Goal: Information Seeking & Learning: Learn about a topic

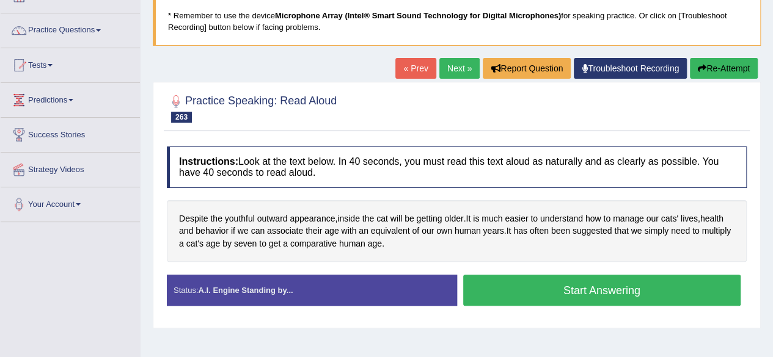
click at [664, 296] on button "Start Answering" at bounding box center [602, 290] width 278 height 31
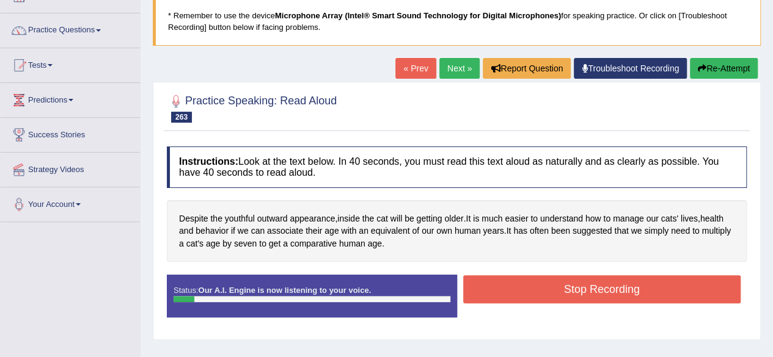
click at [728, 71] on button "Re-Attempt" at bounding box center [724, 68] width 68 height 21
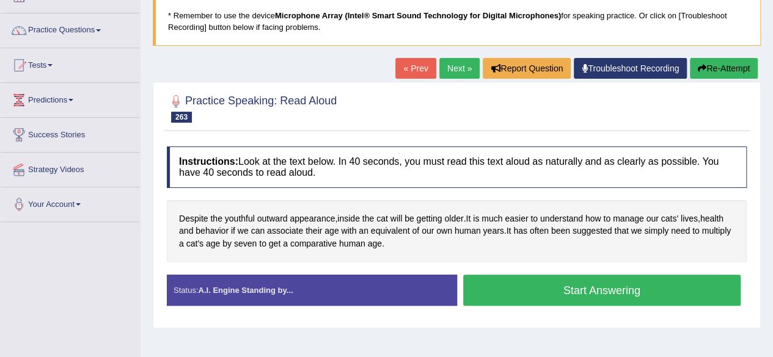
click at [664, 293] on button "Start Answering" at bounding box center [602, 290] width 278 height 31
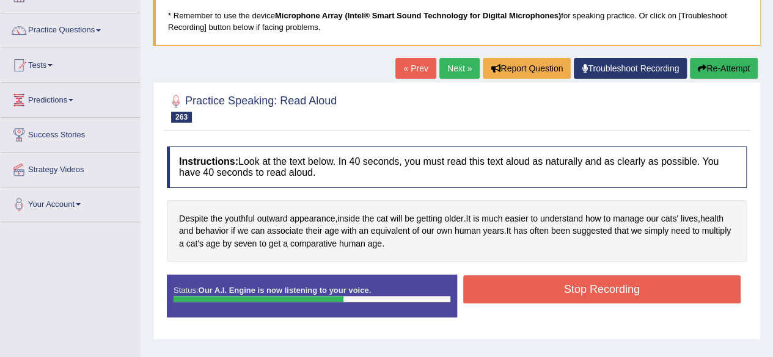
click at [727, 290] on button "Stop Recording" at bounding box center [602, 290] width 278 height 28
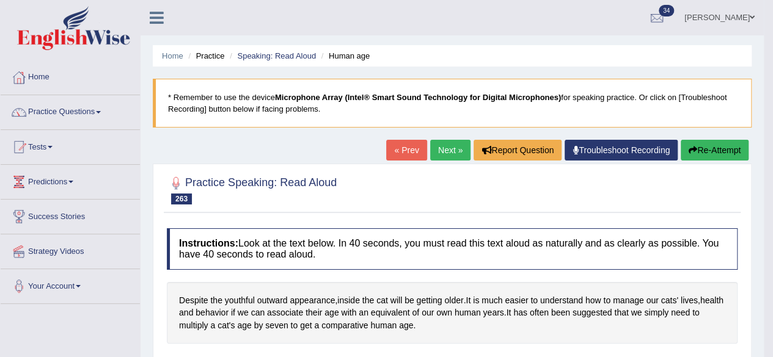
click at [444, 140] on link "Next »" at bounding box center [450, 150] width 40 height 21
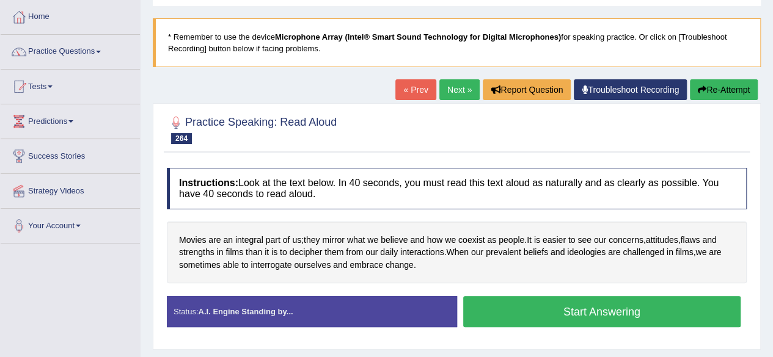
scroll to position [70, 0]
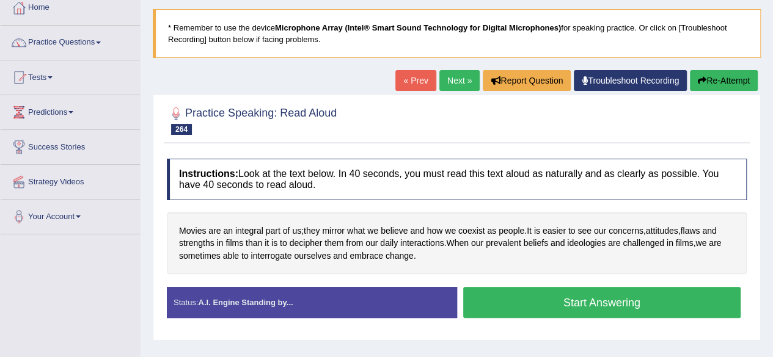
click at [673, 304] on button "Start Answering" at bounding box center [602, 302] width 278 height 31
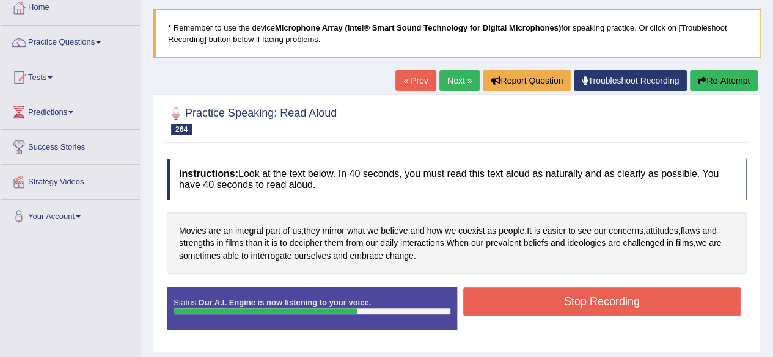
click at [686, 310] on button "Stop Recording" at bounding box center [602, 302] width 278 height 28
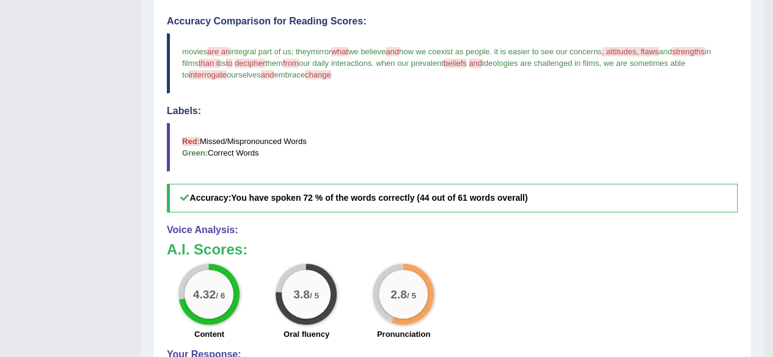
click at [700, 305] on div "4.32 / 6 Content 3.8 / 5 Oral fluency 2.8 / 5 Pronunciation" at bounding box center [452, 303] width 583 height 79
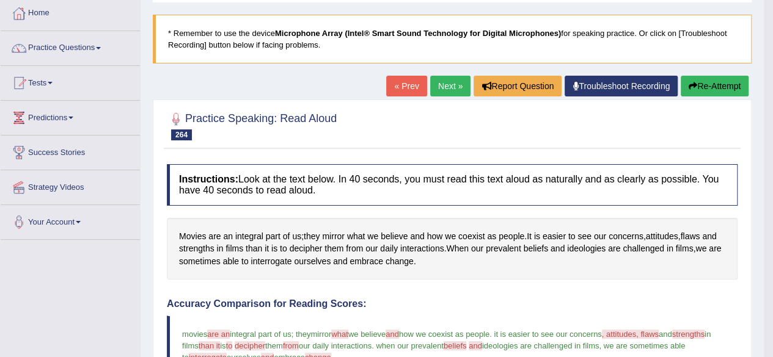
scroll to position [0, 0]
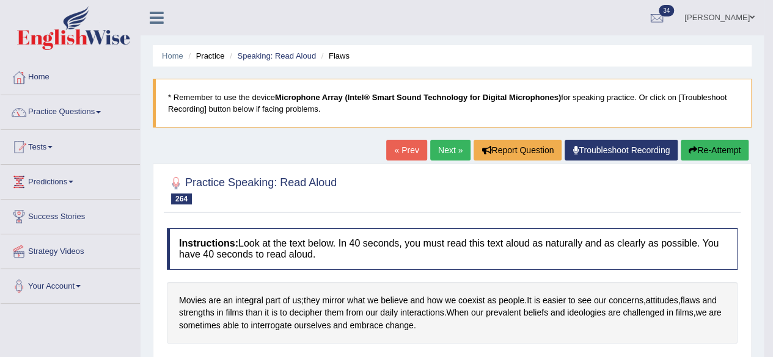
click at [447, 152] on link "Next »" at bounding box center [450, 150] width 40 height 21
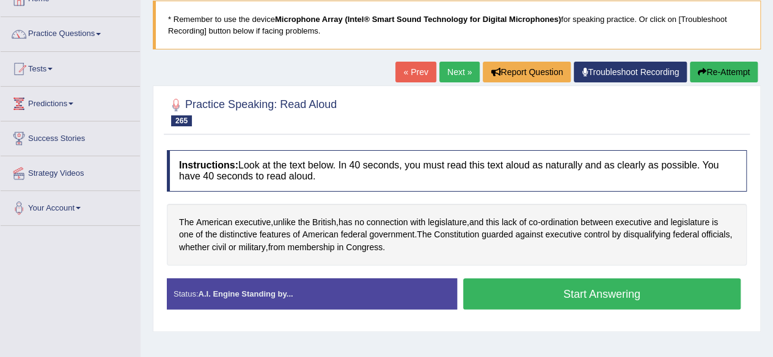
scroll to position [79, 0]
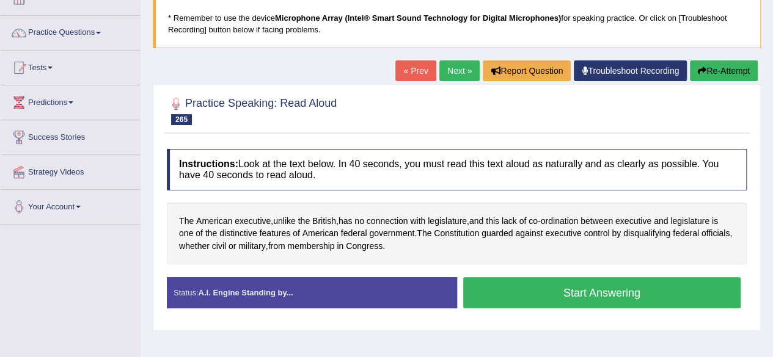
click at [668, 293] on button "Start Answering" at bounding box center [602, 292] width 278 height 31
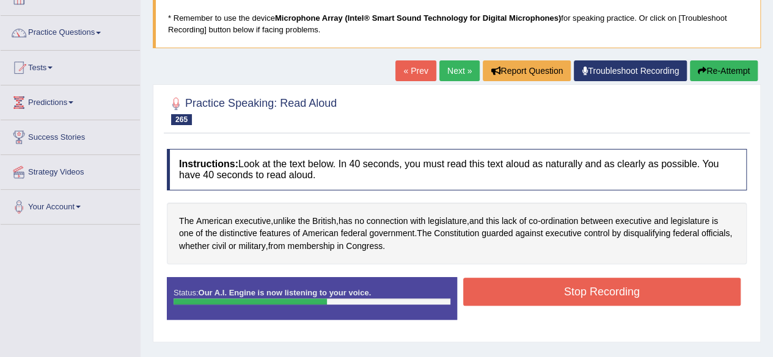
click at [694, 298] on button "Stop Recording" at bounding box center [602, 292] width 278 height 28
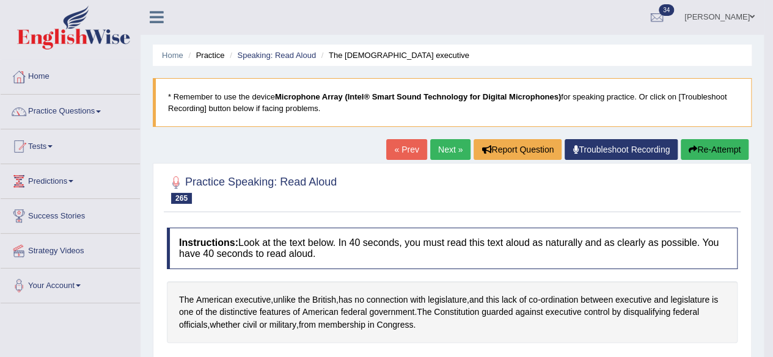
scroll to position [0, 0]
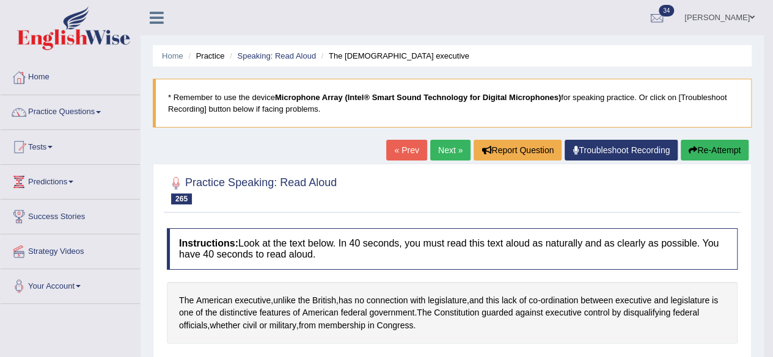
click at [445, 152] on link "Next »" at bounding box center [450, 150] width 40 height 21
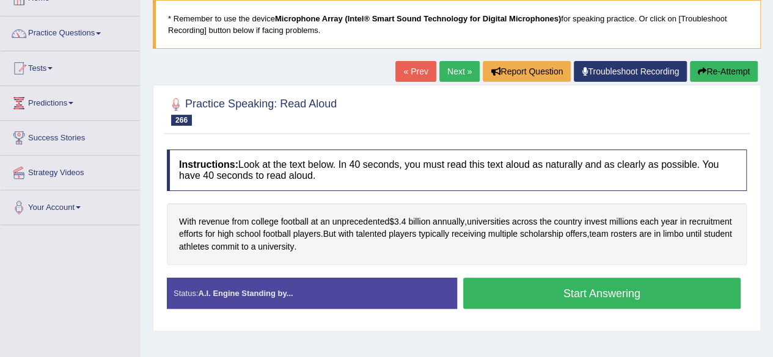
scroll to position [81, 0]
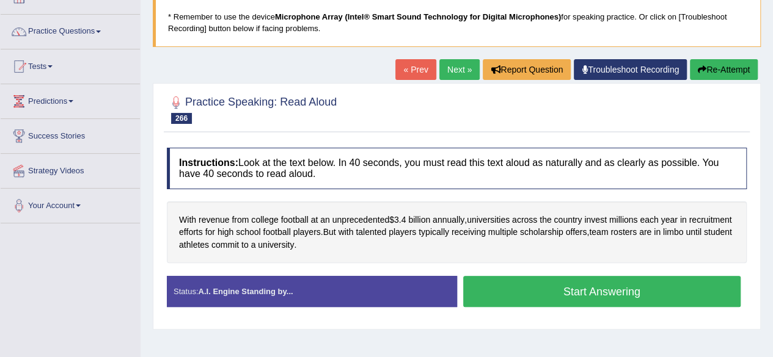
click at [659, 290] on button "Start Answering" at bounding box center [602, 291] width 278 height 31
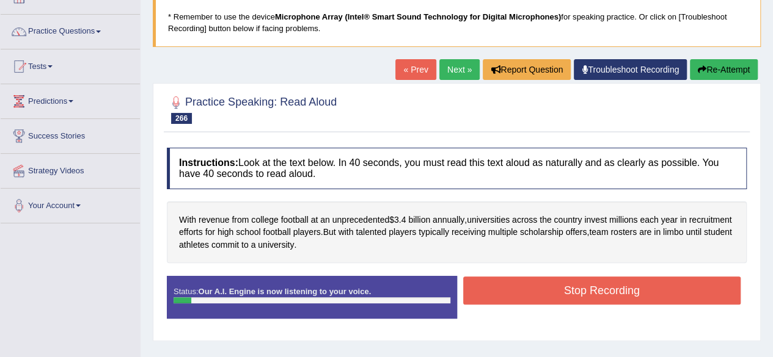
click at [723, 71] on button "Re-Attempt" at bounding box center [724, 69] width 68 height 21
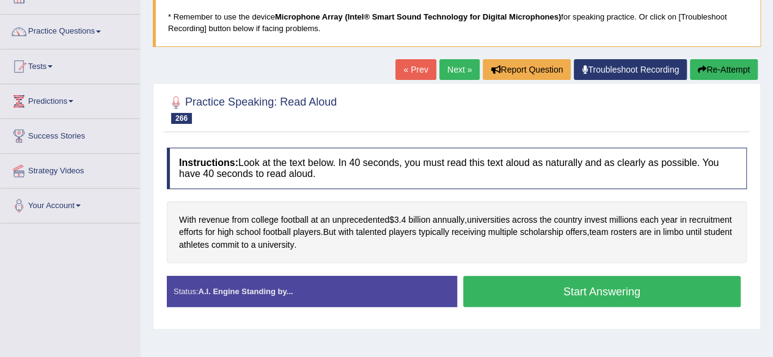
click at [689, 290] on button "Start Answering" at bounding box center [602, 291] width 278 height 31
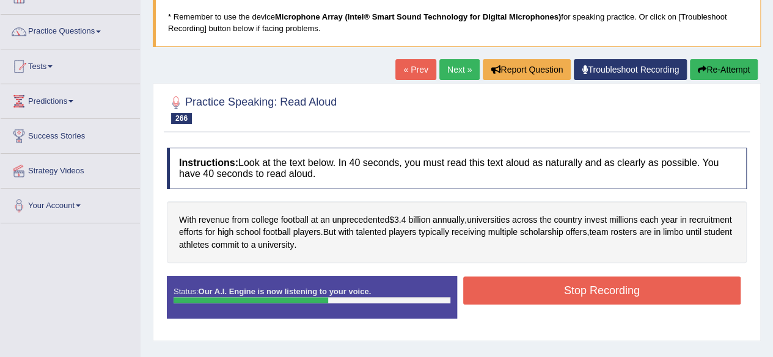
click at [693, 290] on button "Stop Recording" at bounding box center [602, 291] width 278 height 28
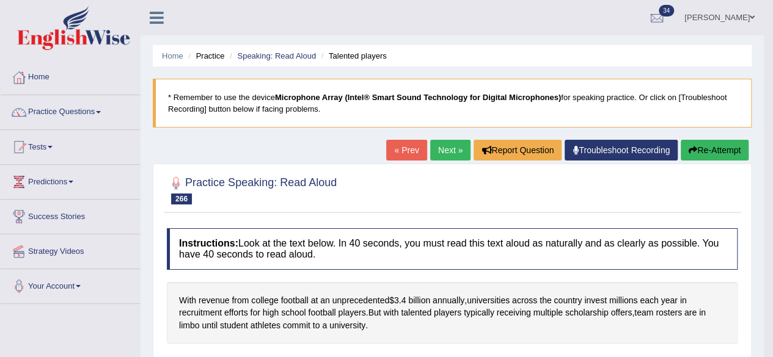
click at [441, 158] on link "Next »" at bounding box center [450, 150] width 40 height 21
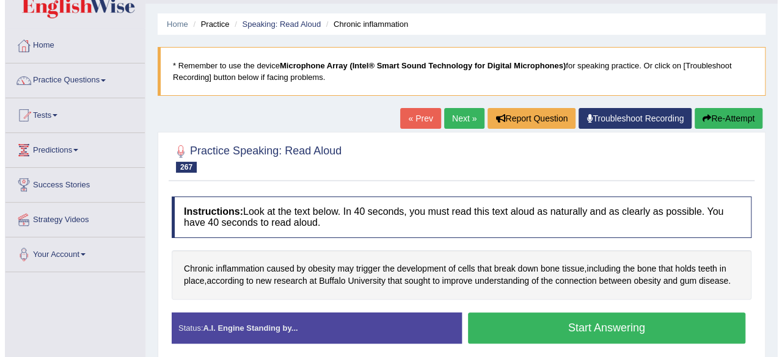
scroll to position [33, 0]
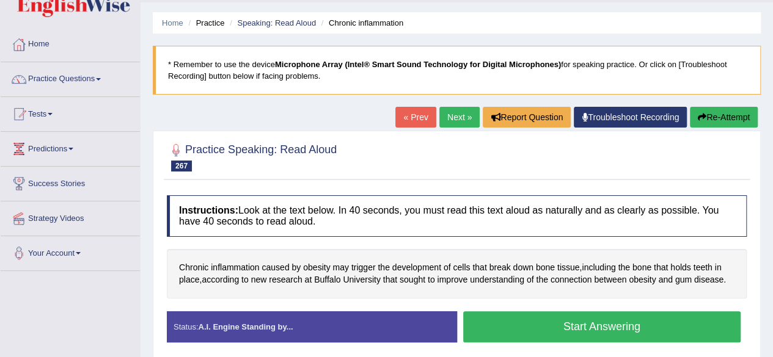
click at [665, 334] on button "Start Answering" at bounding box center [602, 327] width 278 height 31
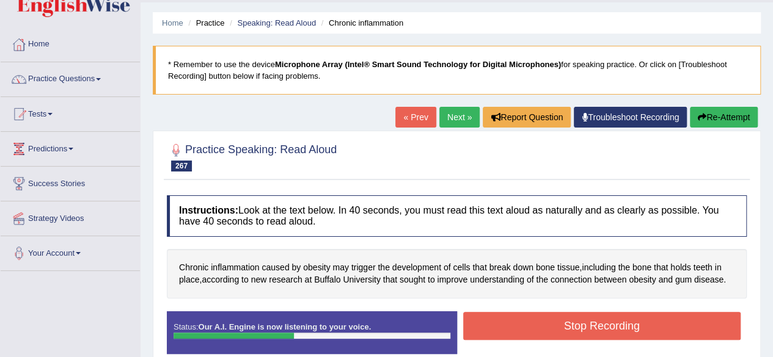
click at [670, 332] on button "Stop Recording" at bounding box center [602, 326] width 278 height 28
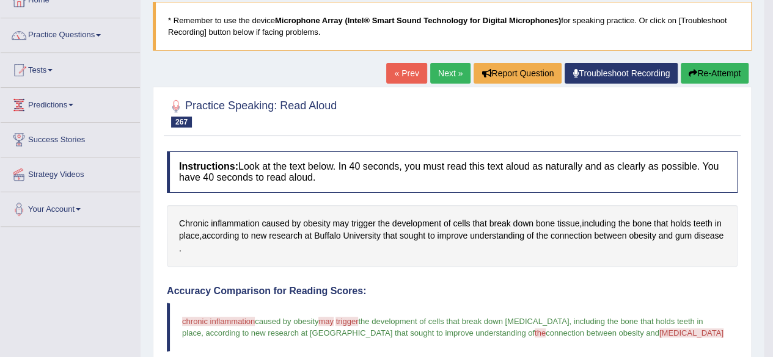
scroll to position [0, 0]
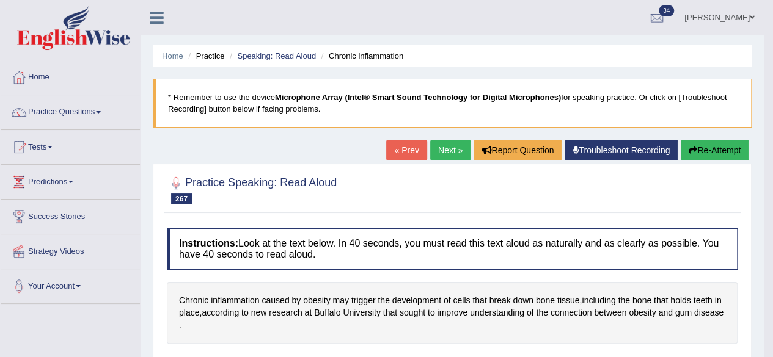
click at [440, 146] on link "Next »" at bounding box center [450, 150] width 40 height 21
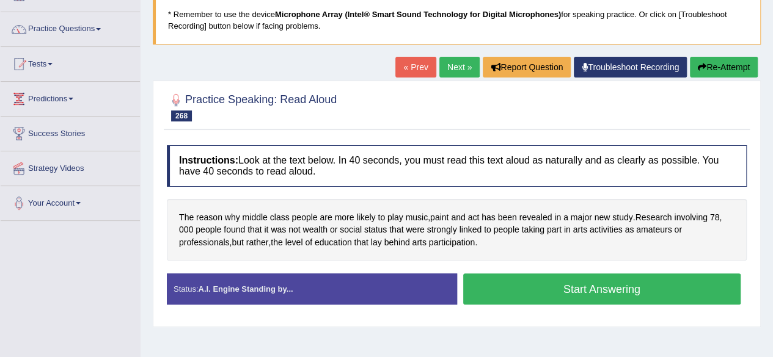
scroll to position [95, 0]
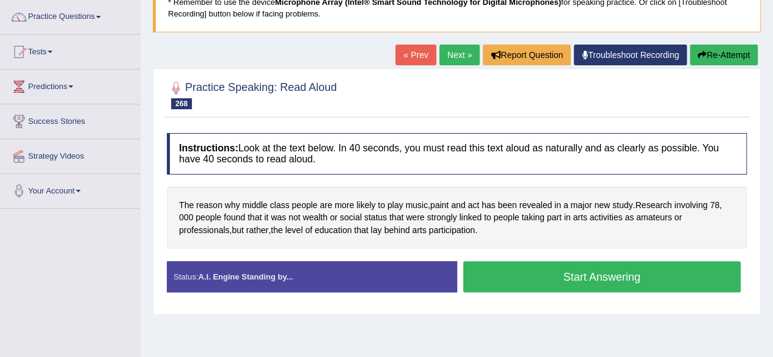
click at [628, 280] on button "Start Answering" at bounding box center [602, 277] width 278 height 31
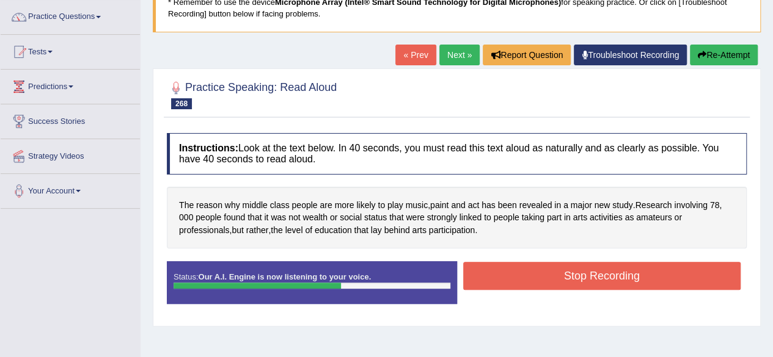
click at [666, 280] on button "Stop Recording" at bounding box center [602, 276] width 278 height 28
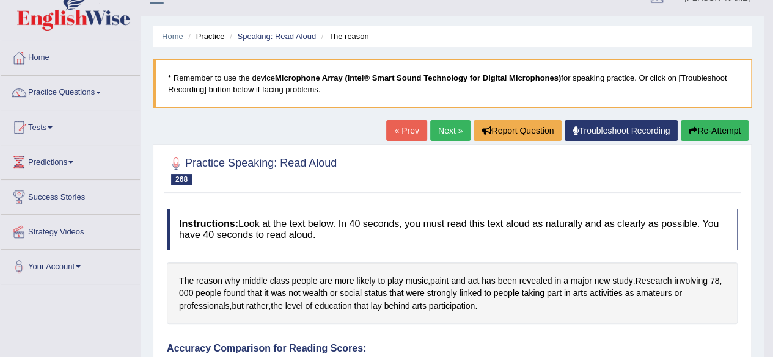
scroll to position [0, 0]
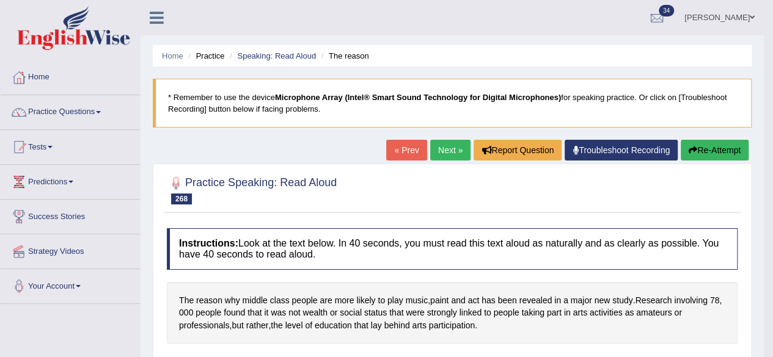
click at [445, 148] on link "Next »" at bounding box center [450, 150] width 40 height 21
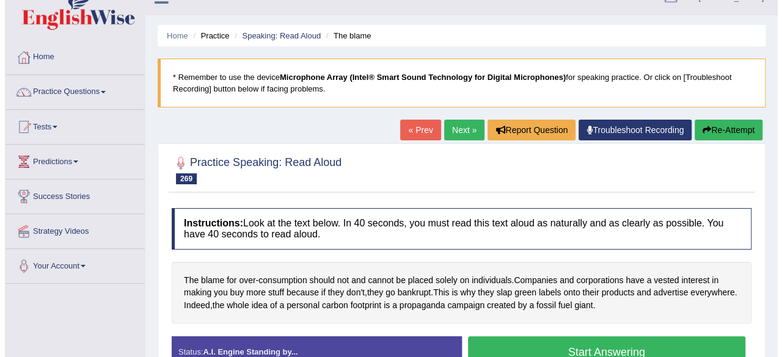
scroll to position [82, 0]
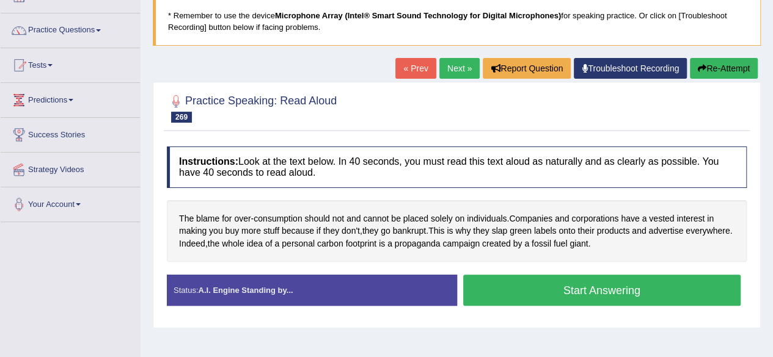
click at [681, 290] on button "Start Answering" at bounding box center [602, 290] width 278 height 31
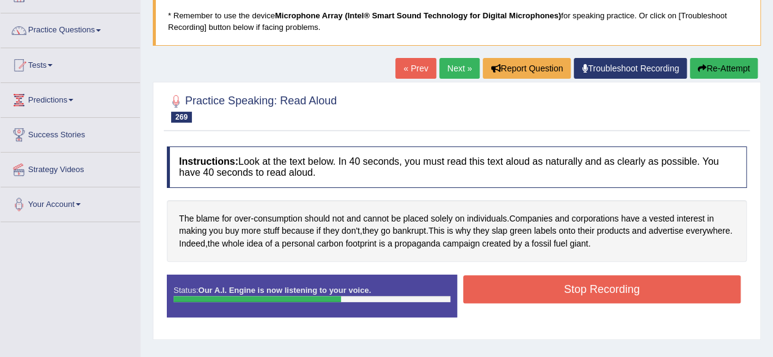
click at [697, 291] on button "Stop Recording" at bounding box center [602, 290] width 278 height 28
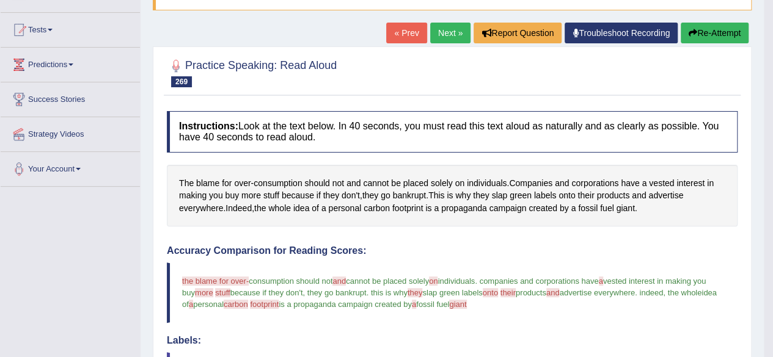
scroll to position [0, 0]
